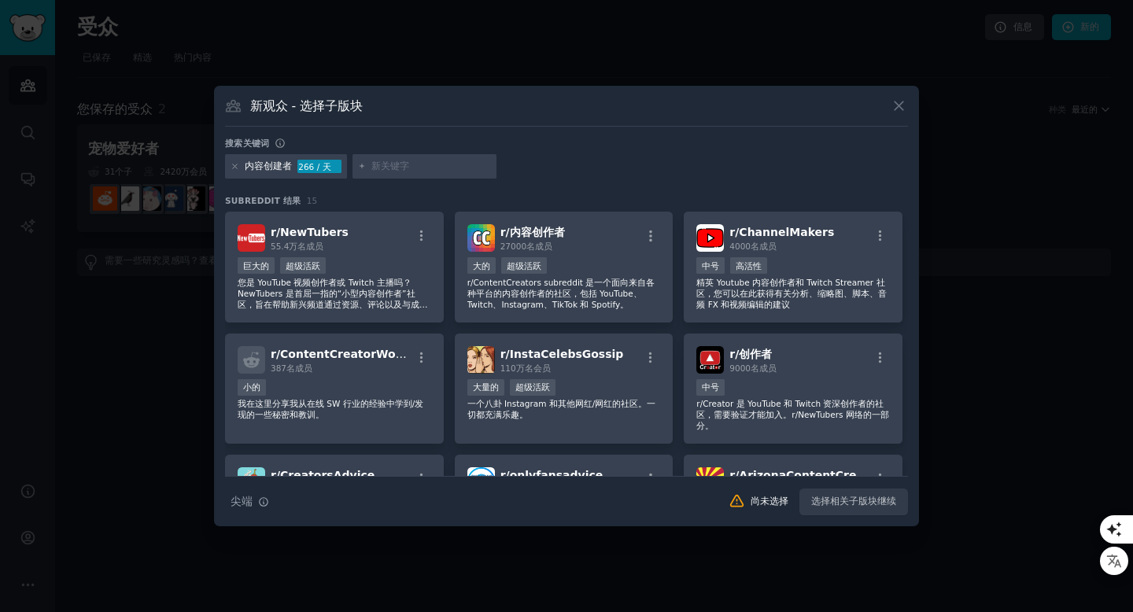
click at [397, 178] on div at bounding box center [424, 166] width 145 height 25
click at [396, 173] on div at bounding box center [424, 166] width 145 height 25
click at [392, 168] on input "text" at bounding box center [431, 167] width 120 height 14
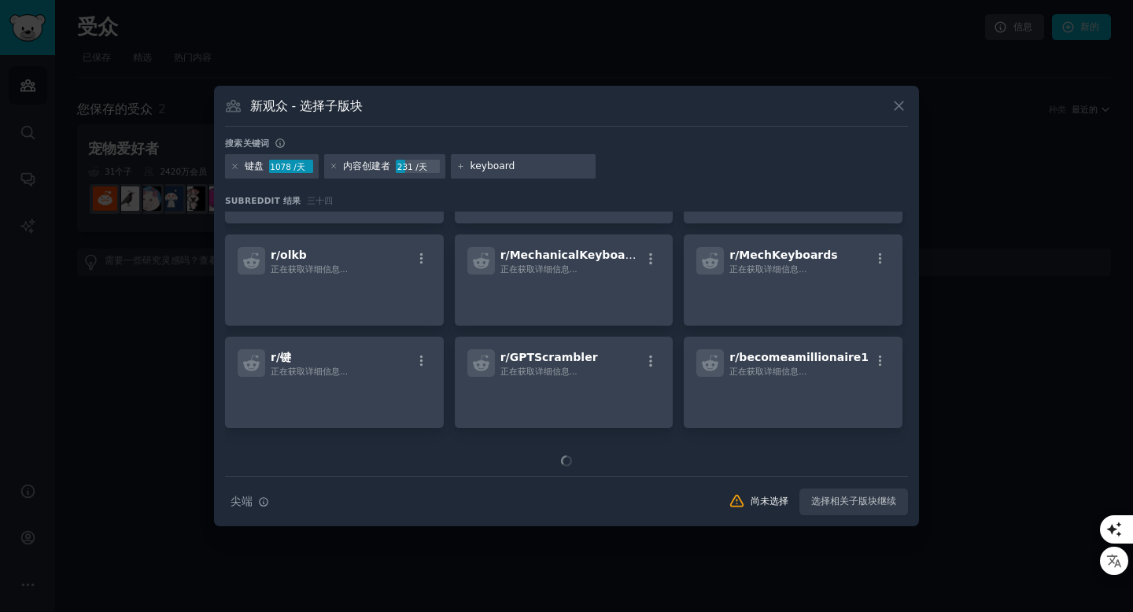
scroll to position [967, 0]
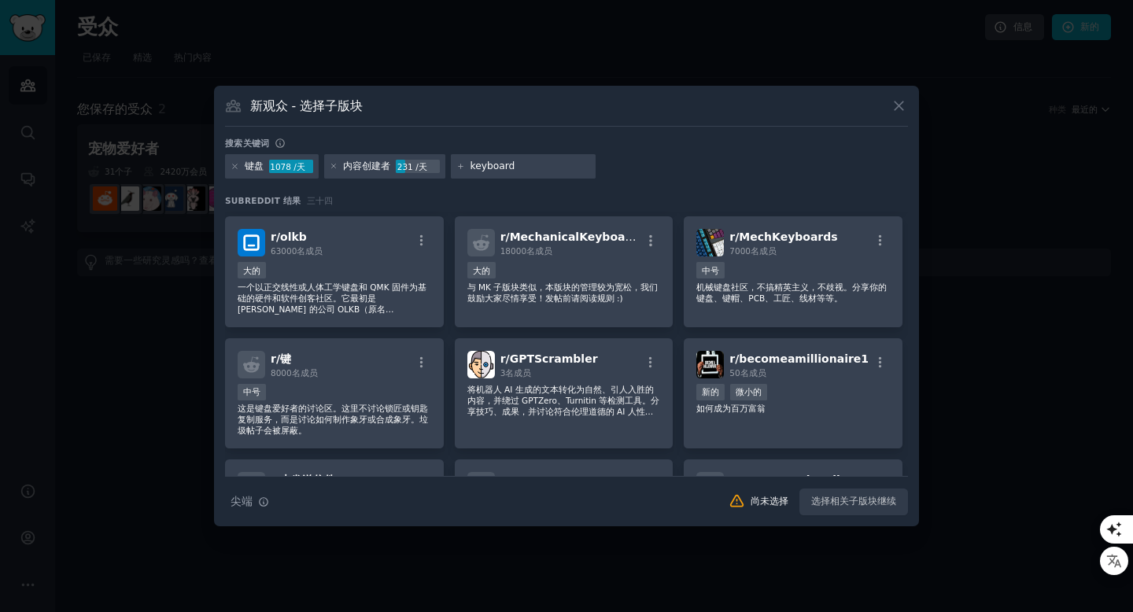
type input "keyboard"
click at [901, 112] on icon at bounding box center [898, 106] width 17 height 17
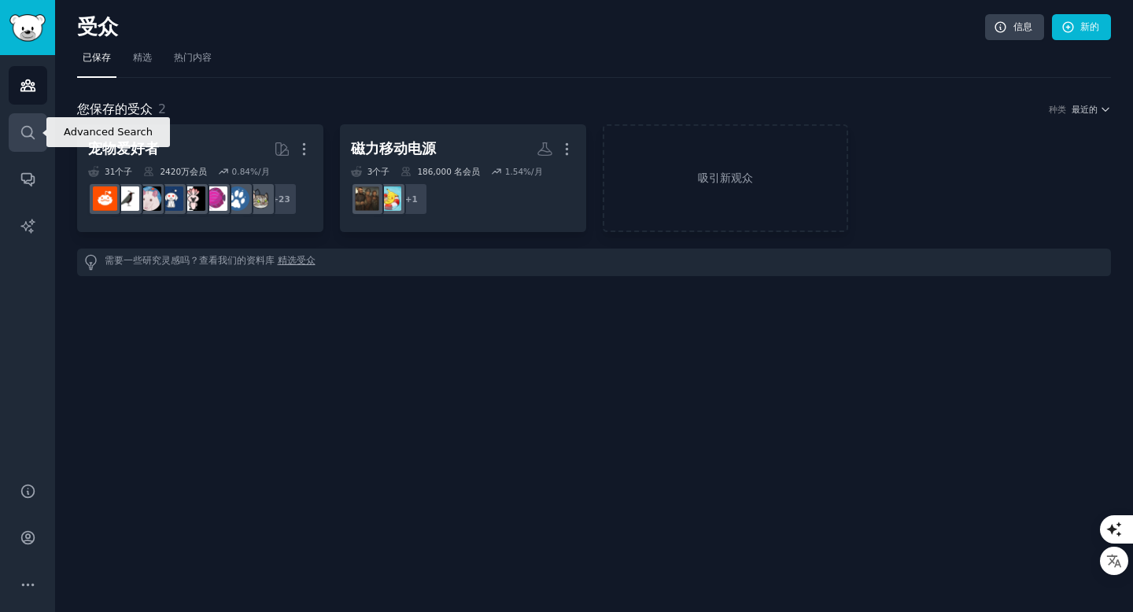
click at [18, 127] on link "搜索" at bounding box center [28, 132] width 39 height 39
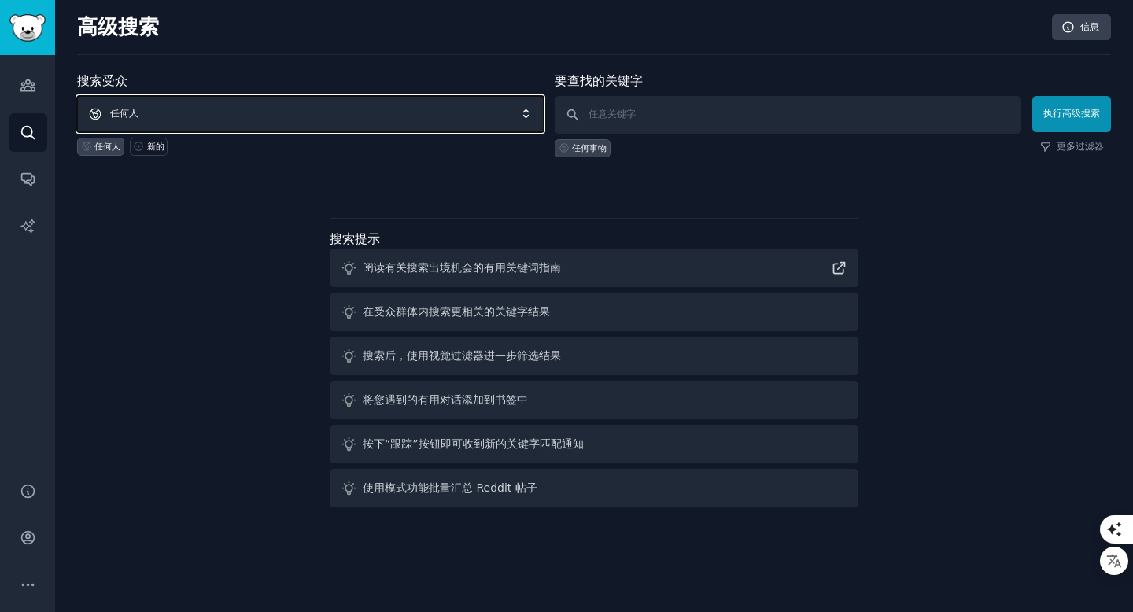
click at [260, 114] on span "任何人" at bounding box center [310, 114] width 466 height 36
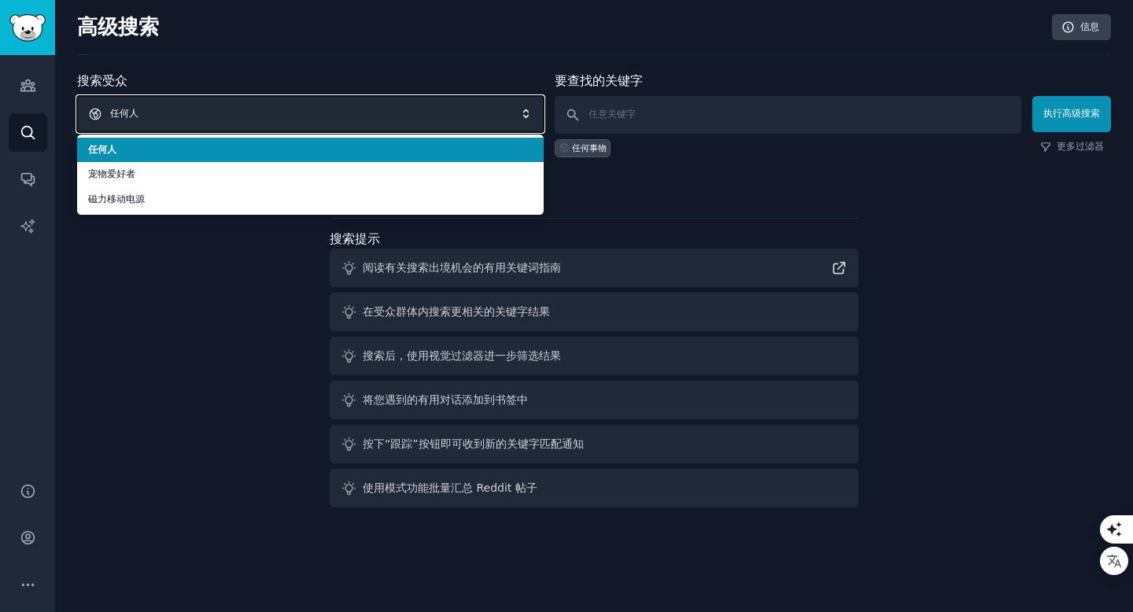
click at [259, 113] on span "任何人" at bounding box center [310, 114] width 466 height 36
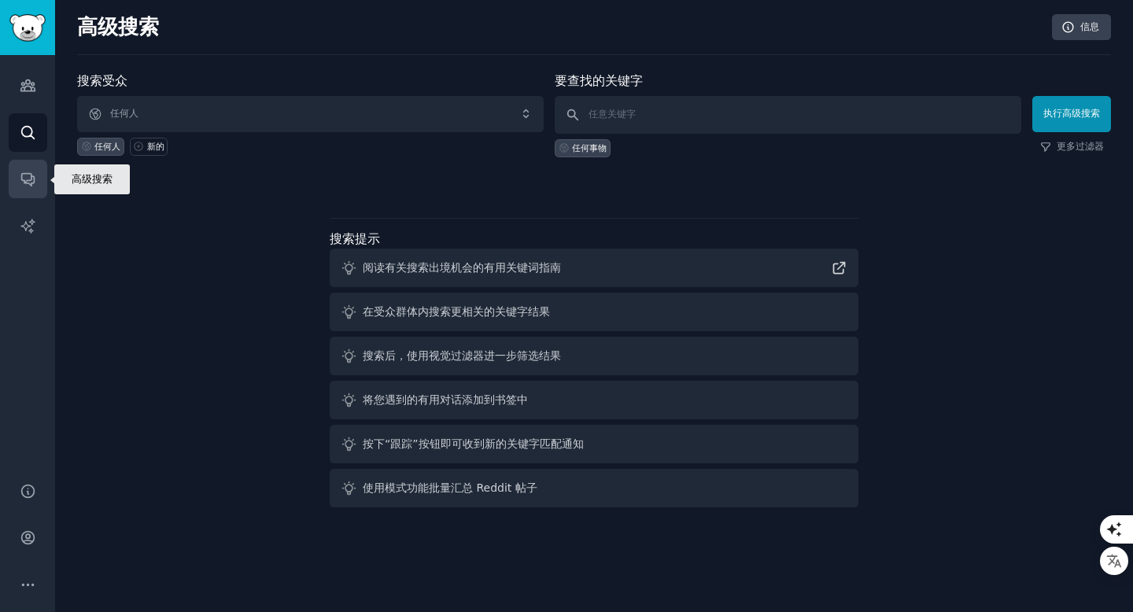
click at [25, 182] on icon "侧边栏" at bounding box center [27, 180] width 13 height 13
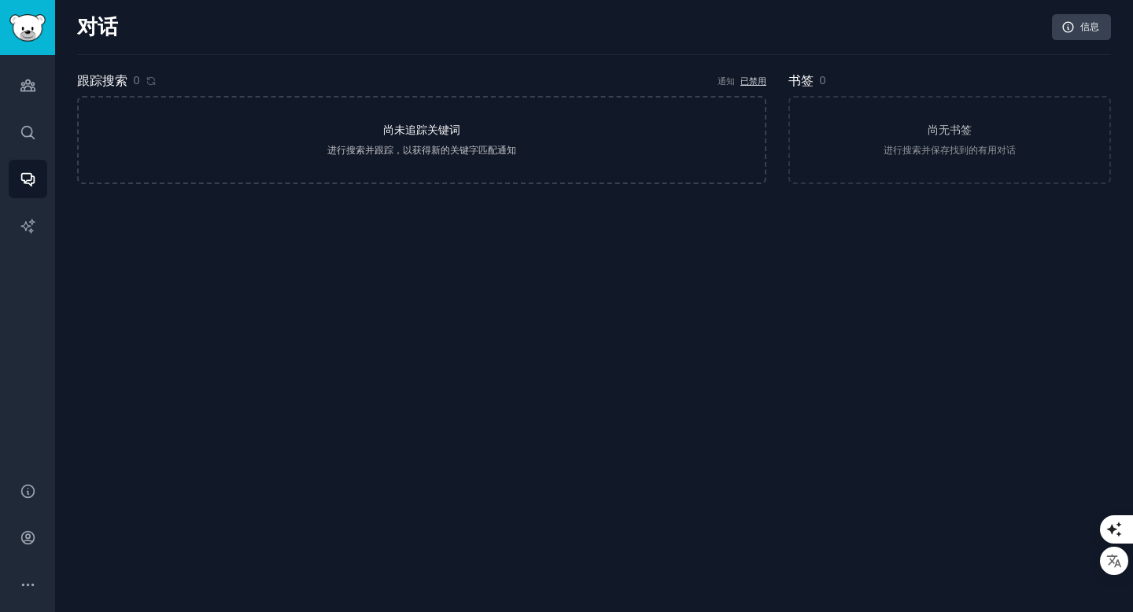
click at [299, 140] on link "尚未追踪关键词 进行搜索并跟踪，以获得新的关键字匹配通知" at bounding box center [421, 140] width 689 height 88
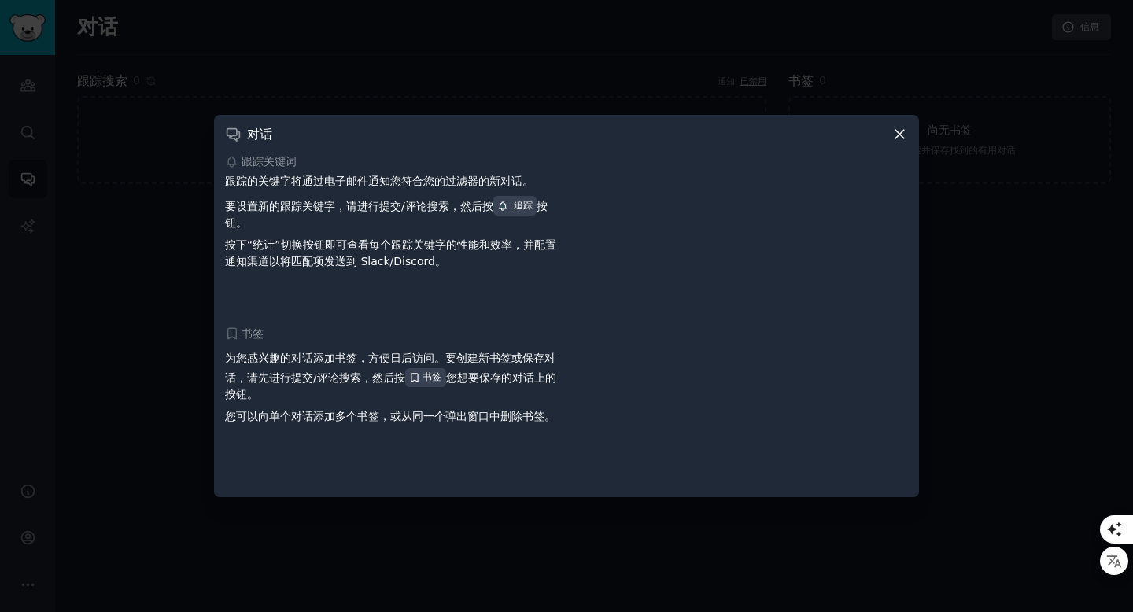
click at [172, 195] on div at bounding box center [566, 306] width 1133 height 612
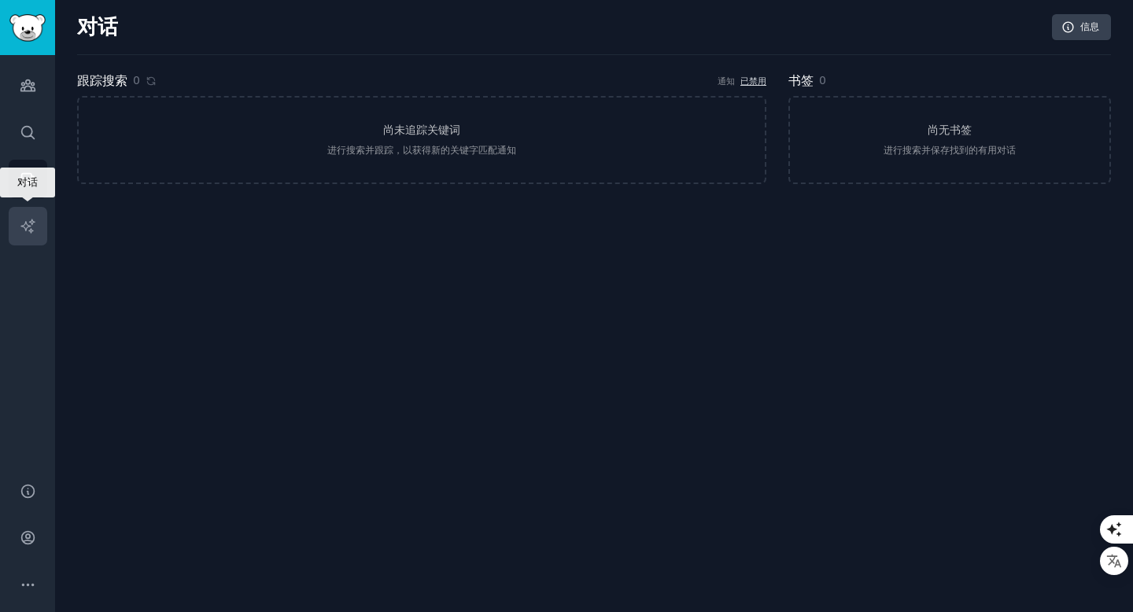
click at [26, 218] on icon "侧边栏" at bounding box center [28, 226] width 17 height 17
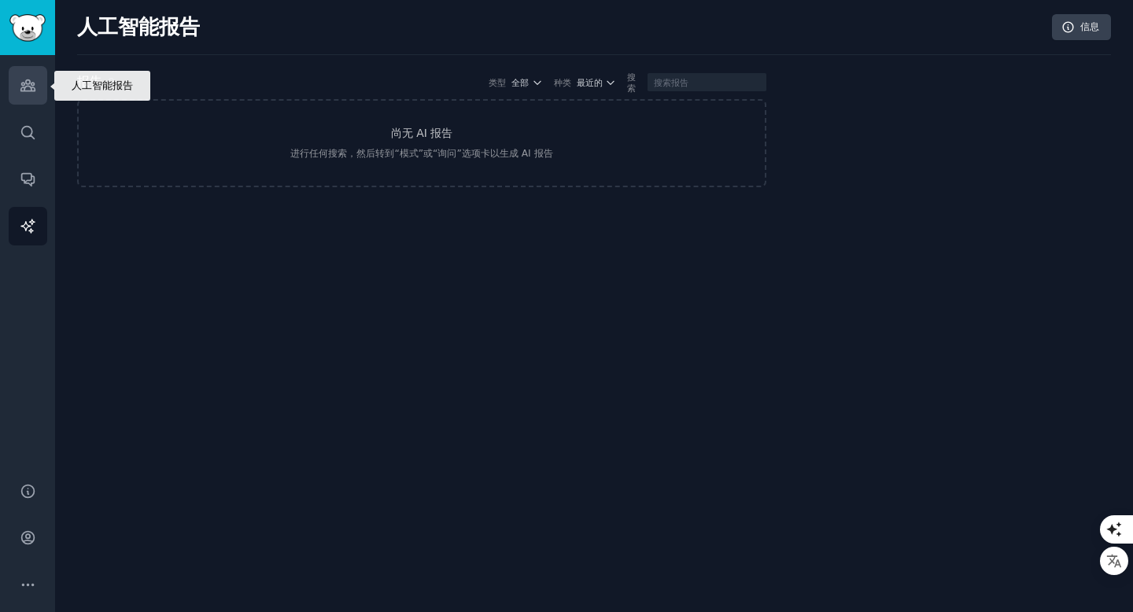
click at [24, 82] on icon "侧边栏" at bounding box center [27, 85] width 14 height 11
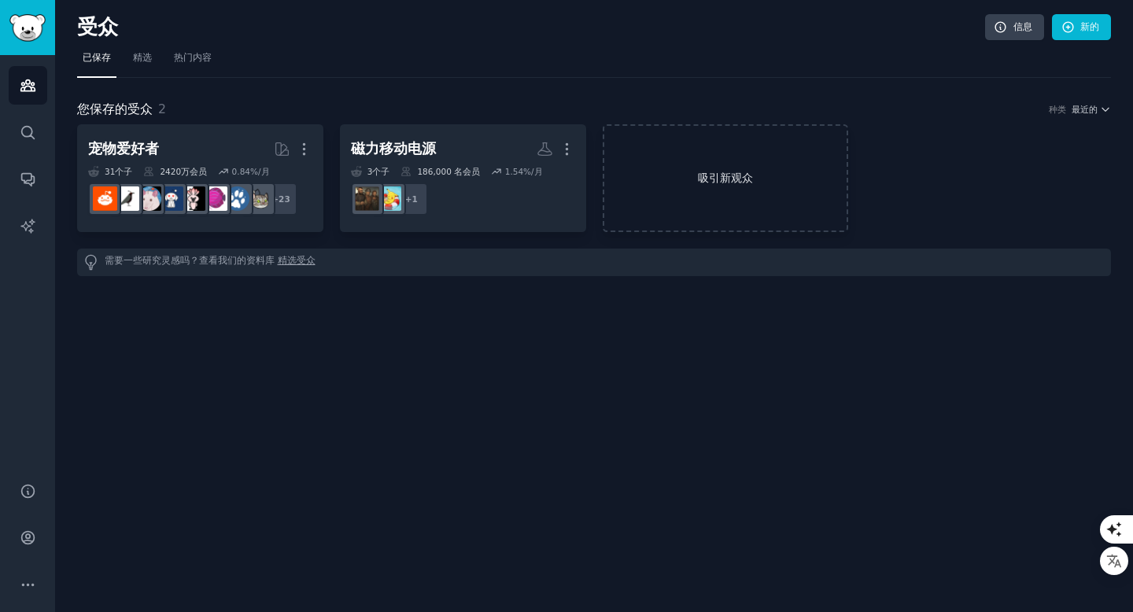
click at [712, 179] on font "吸引新观众" at bounding box center [725, 177] width 55 height 13
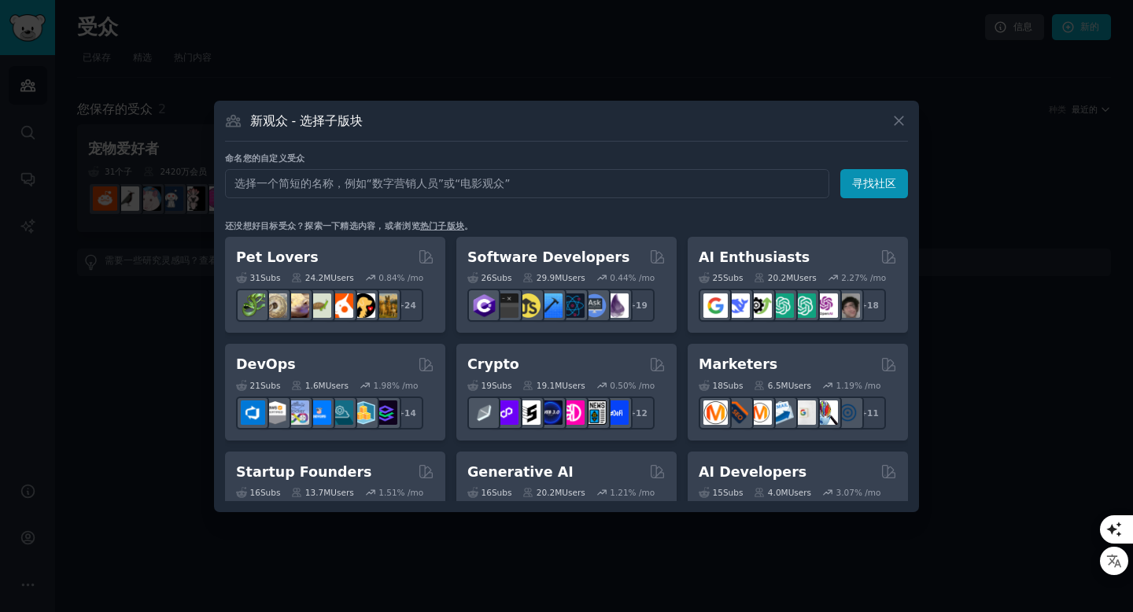
click at [664, 185] on input "text" at bounding box center [527, 183] width 604 height 29
